Goal: Obtain resource: Obtain resource

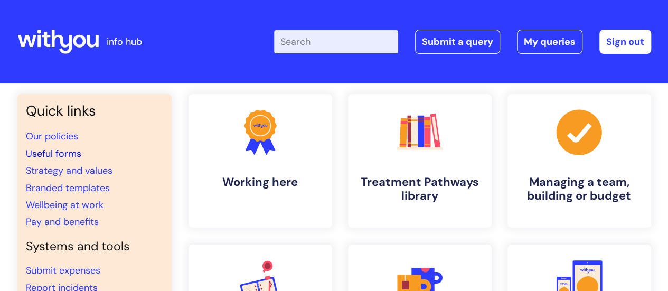
click at [51, 152] on link "Useful forms" at bounding box center [53, 153] width 55 height 13
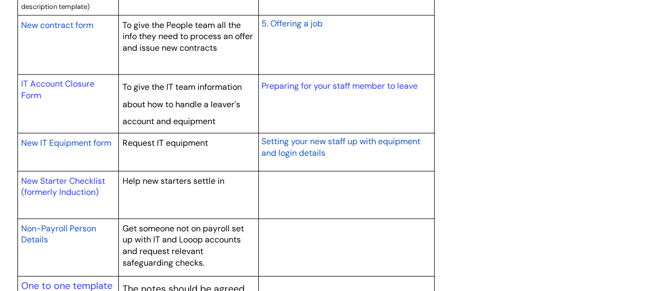
scroll to position [1109, 0]
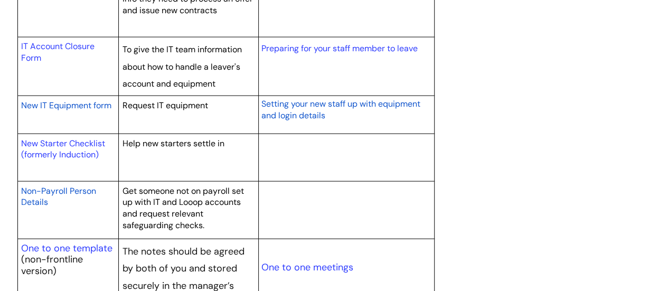
click at [80, 188] on span "Non-Payroll Person Details" at bounding box center [58, 196] width 75 height 23
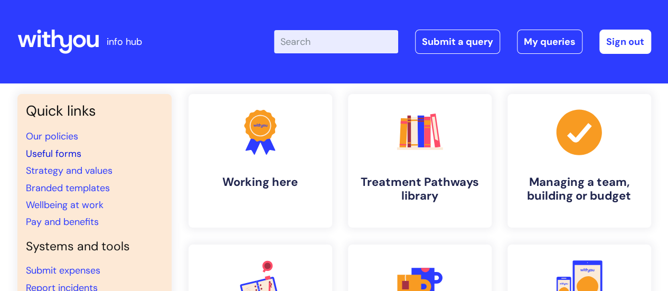
click at [61, 153] on link "Useful forms" at bounding box center [53, 153] width 55 height 13
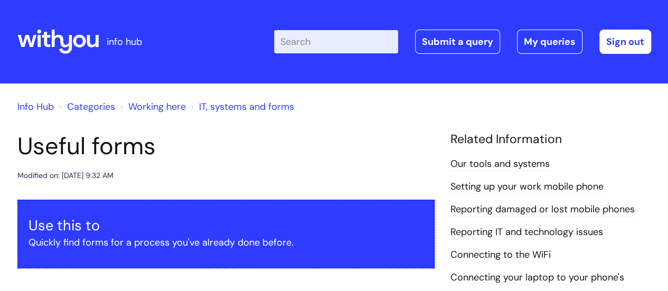
click at [327, 43] on input "Enter your search term here..." at bounding box center [336, 41] width 124 height 23
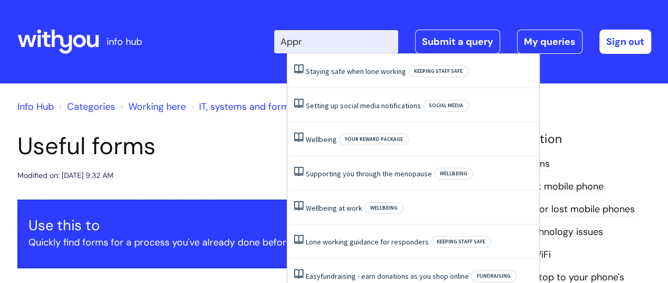
type input "Appra"
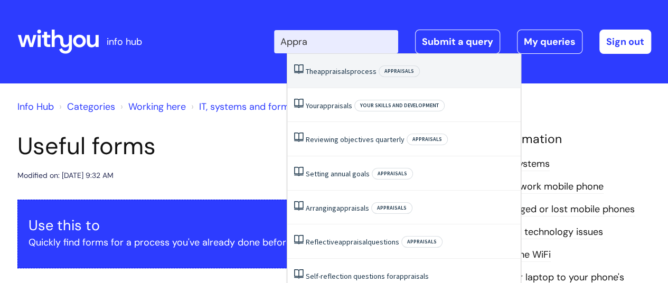
click at [339, 71] on span "appraisals" at bounding box center [333, 72] width 33 height 10
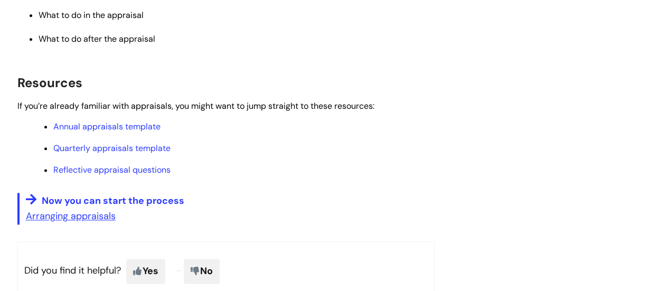
scroll to position [634, 0]
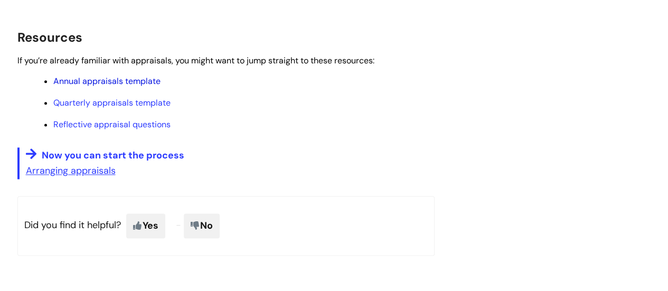
click at [129, 84] on link "Annual appraisals template" at bounding box center [106, 81] width 107 height 11
